Goal: Task Accomplishment & Management: Manage account settings

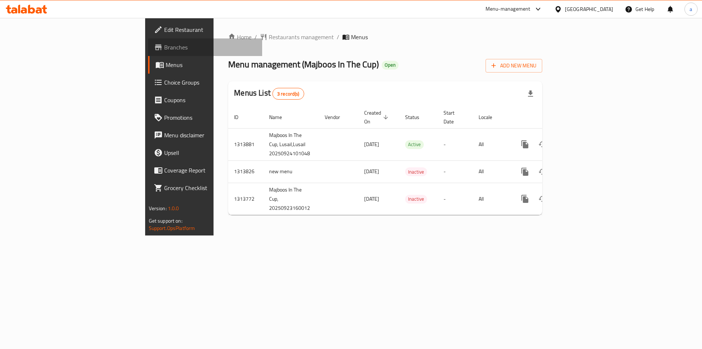
click at [164, 44] on span "Branches" at bounding box center [210, 47] width 93 height 9
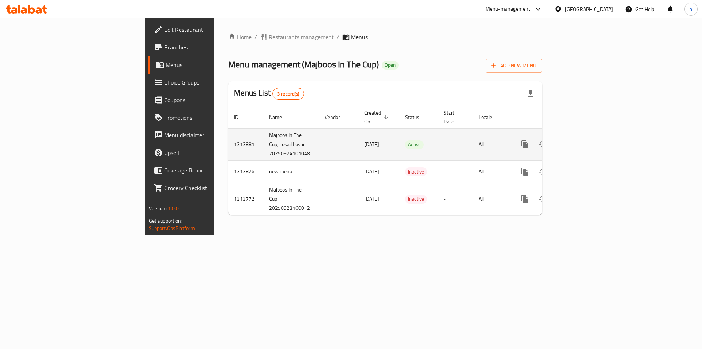
click at [582, 140] on icon "enhanced table" at bounding box center [577, 144] width 9 height 9
